Goal: Task Accomplishment & Management: Manage account settings

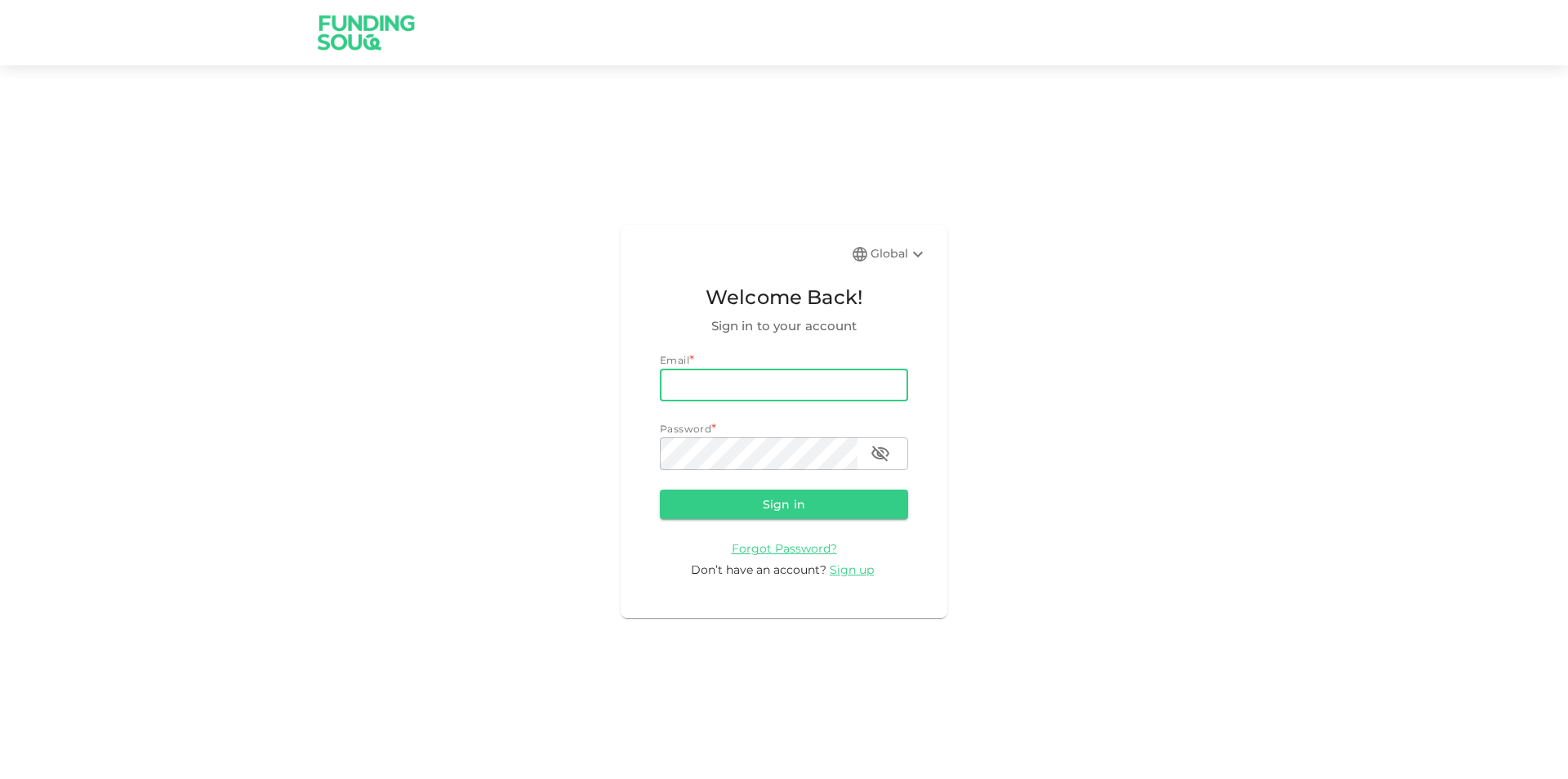
click at [771, 397] on input "email" at bounding box center [784, 385] width 249 height 33
type input "[EMAIL_ADDRESS][DOMAIN_NAME]"
click at [660, 490] on button "Sign in" at bounding box center [784, 505] width 249 height 30
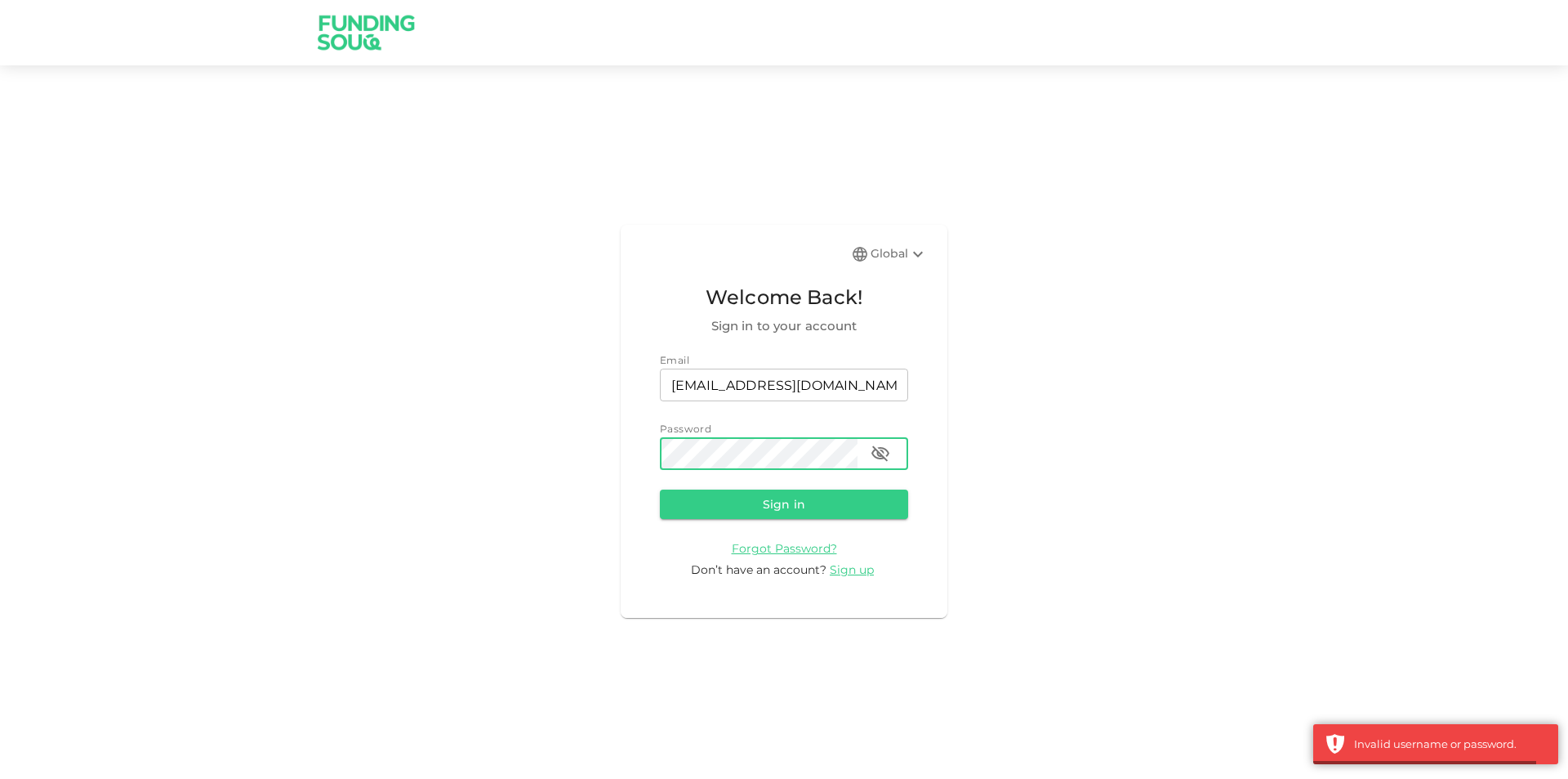
click at [895, 454] on div "password" at bounding box center [784, 454] width 249 height 33
click at [893, 451] on button "button" at bounding box center [881, 454] width 33 height 33
click at [869, 456] on button "button" at bounding box center [881, 454] width 33 height 33
click at [875, 451] on icon "button" at bounding box center [880, 454] width 20 height 20
click at [660, 490] on button "Sign in" at bounding box center [784, 505] width 249 height 30
